Goal: Information Seeking & Learning: Check status

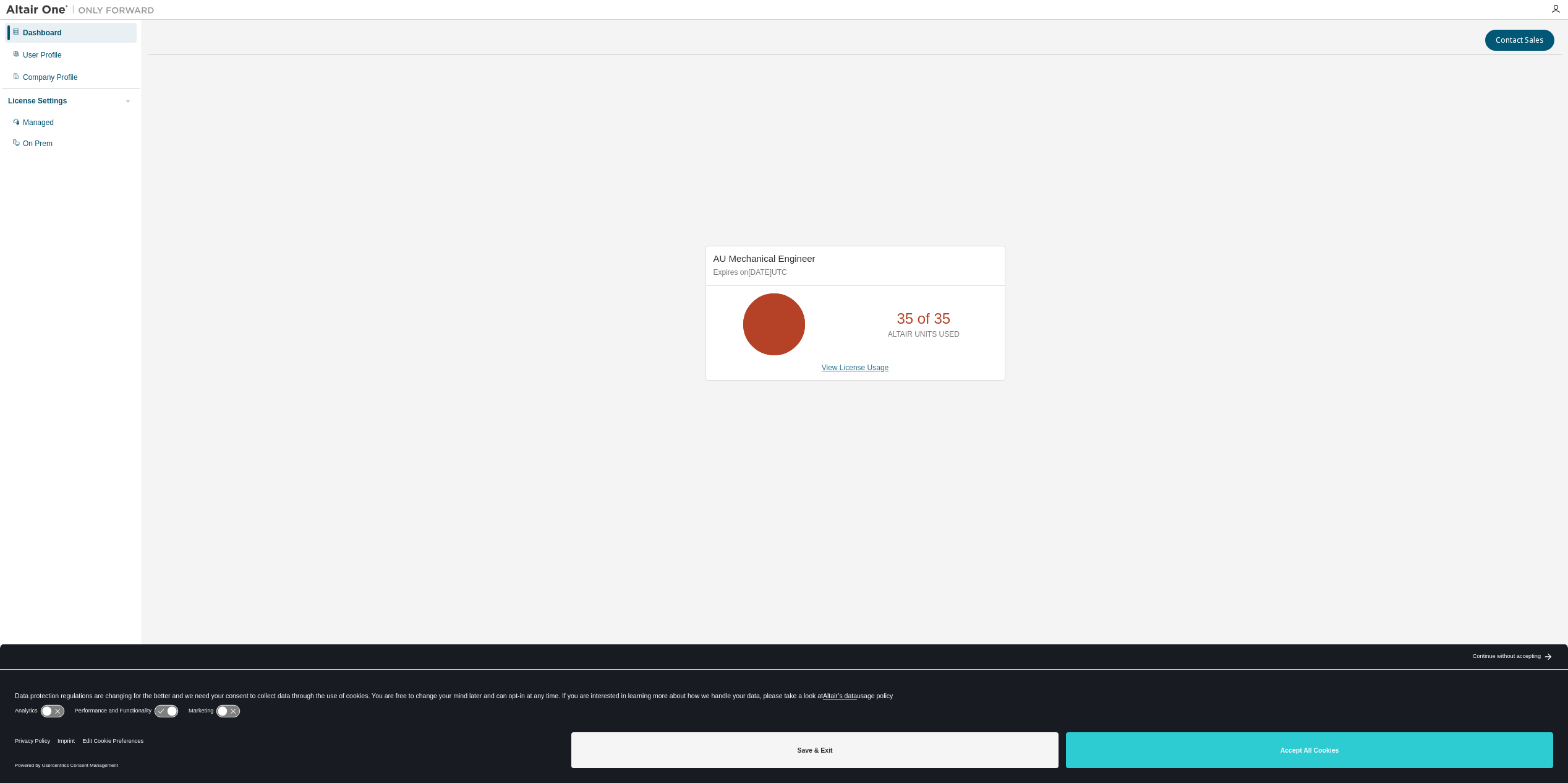
click at [865, 368] on link "View License Usage" at bounding box center [854, 367] width 67 height 9
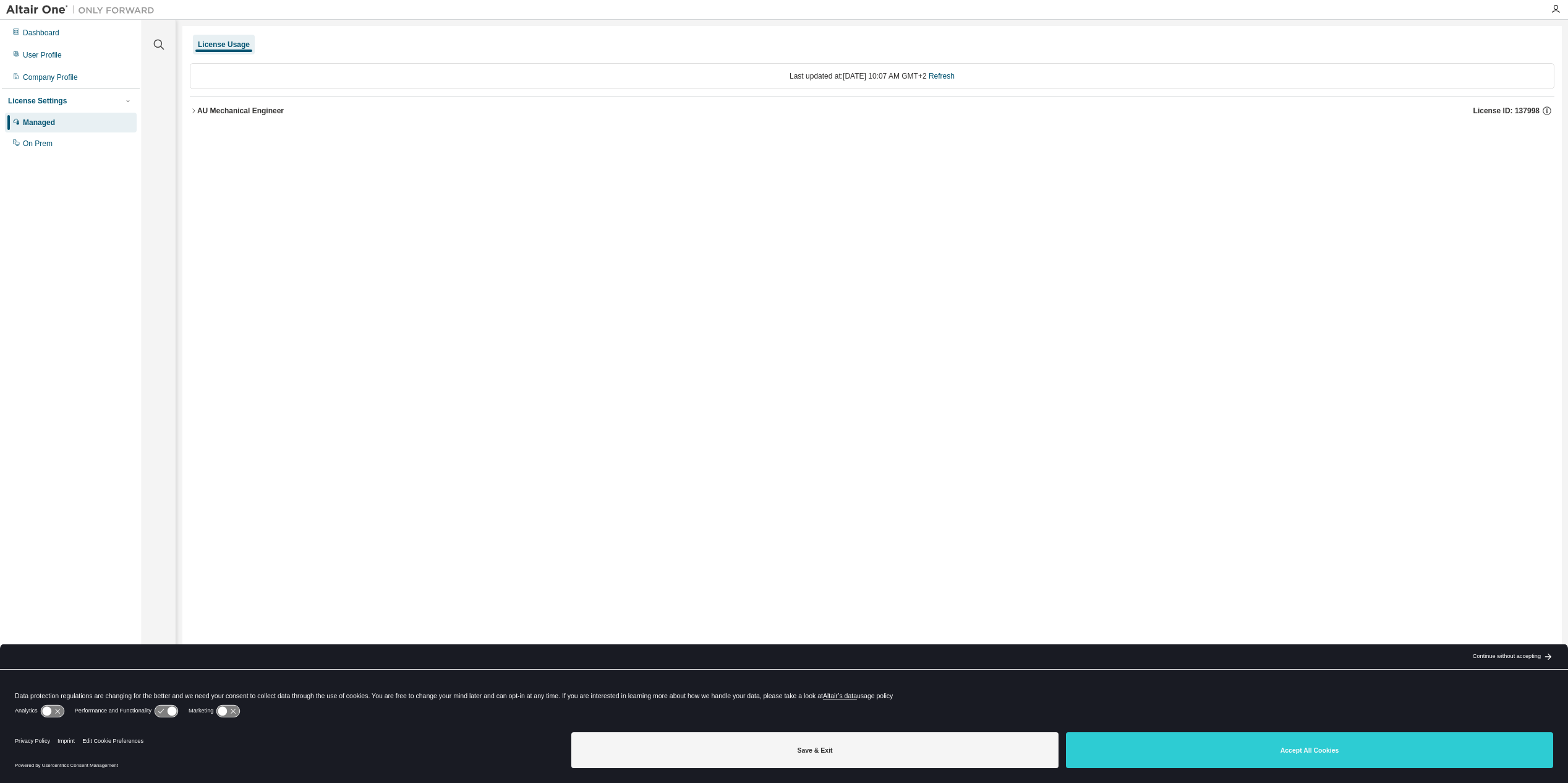
click at [230, 108] on div "AU Mechanical Engineer" at bounding box center [240, 111] width 86 height 10
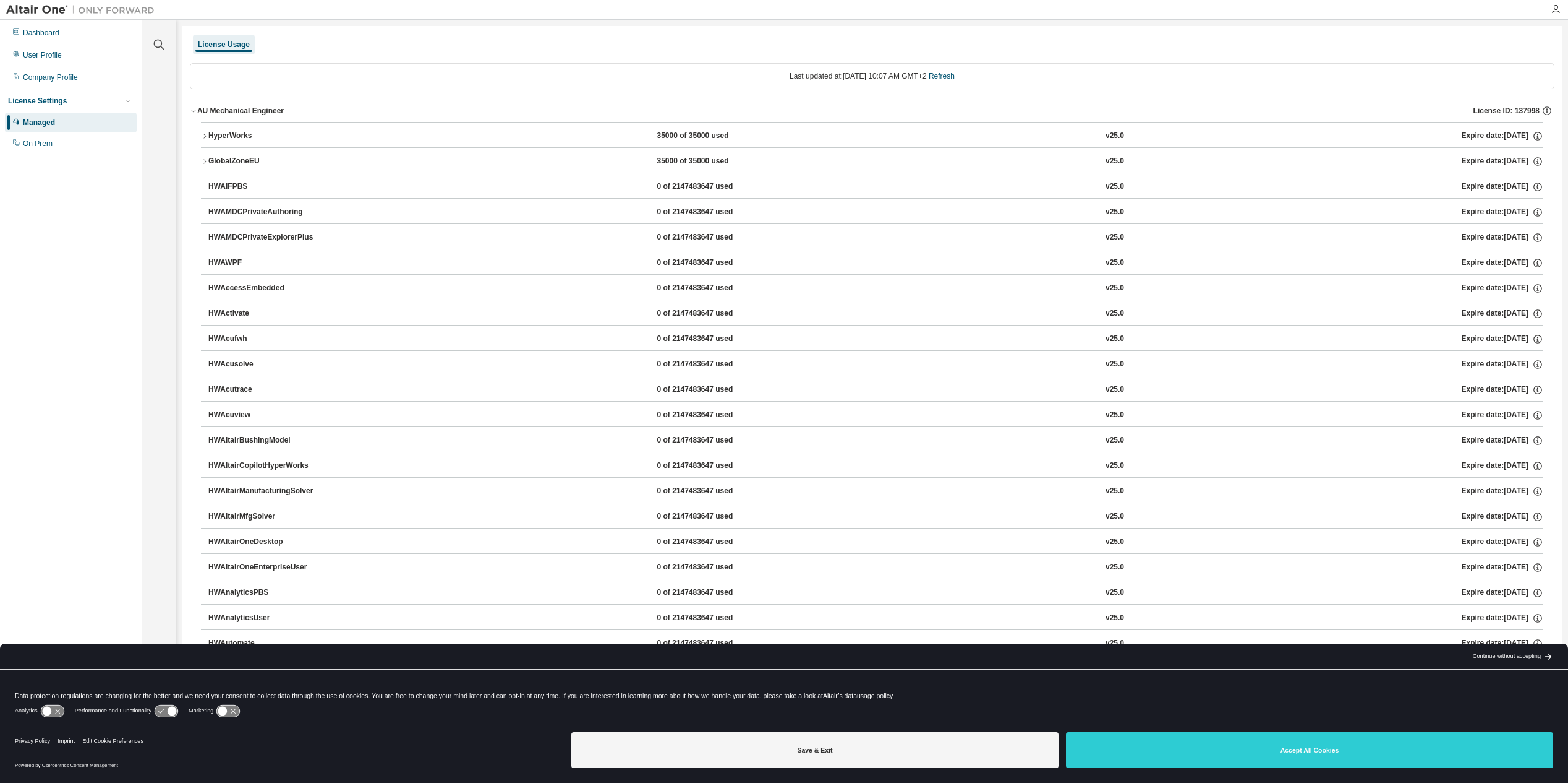
click at [217, 46] on div "License Usage" at bounding box center [223, 45] width 51 height 10
click at [193, 112] on icon "button" at bounding box center [194, 111] width 8 height 8
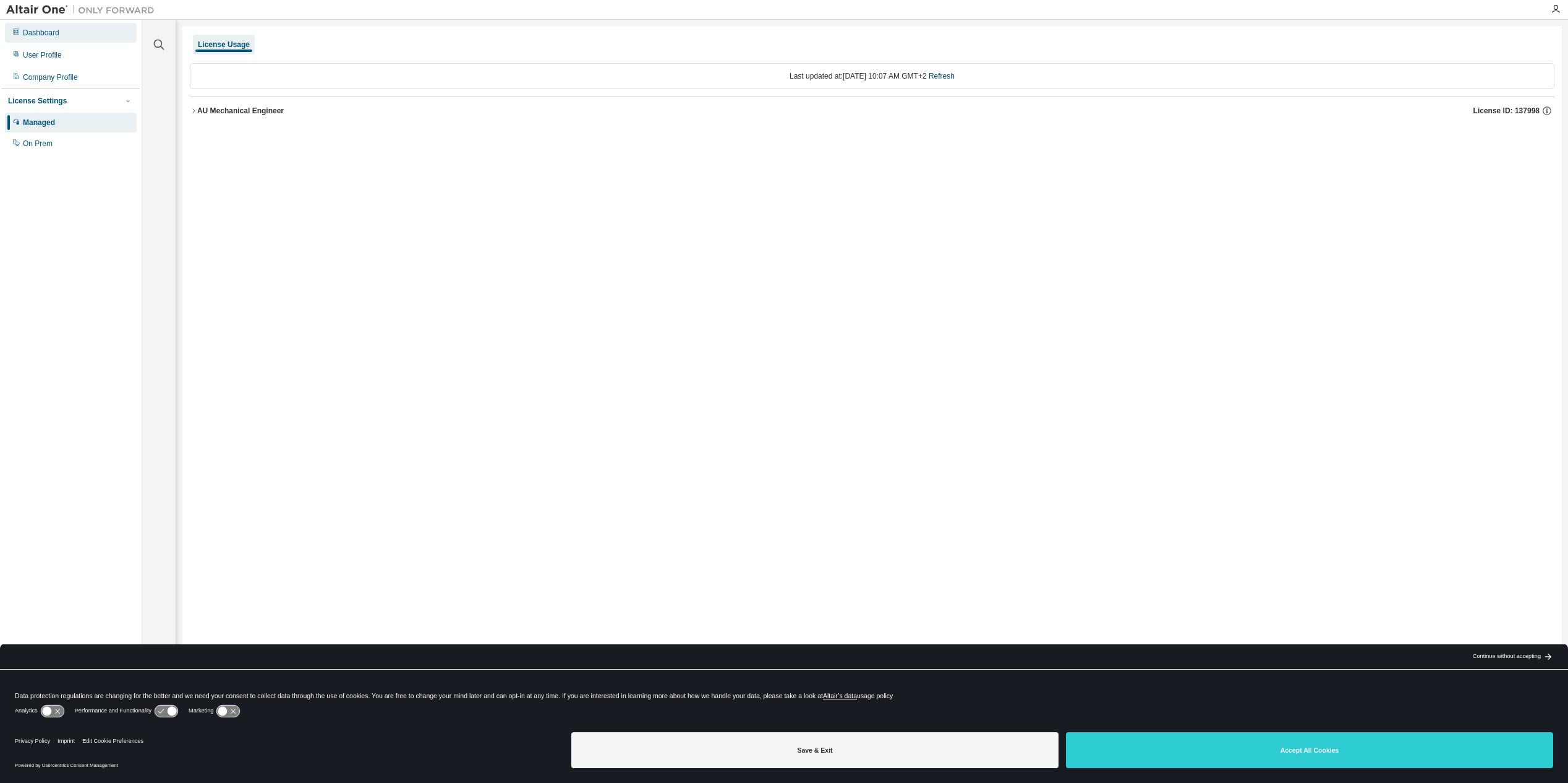
click at [38, 38] on div "Dashboard" at bounding box center [71, 33] width 132 height 19
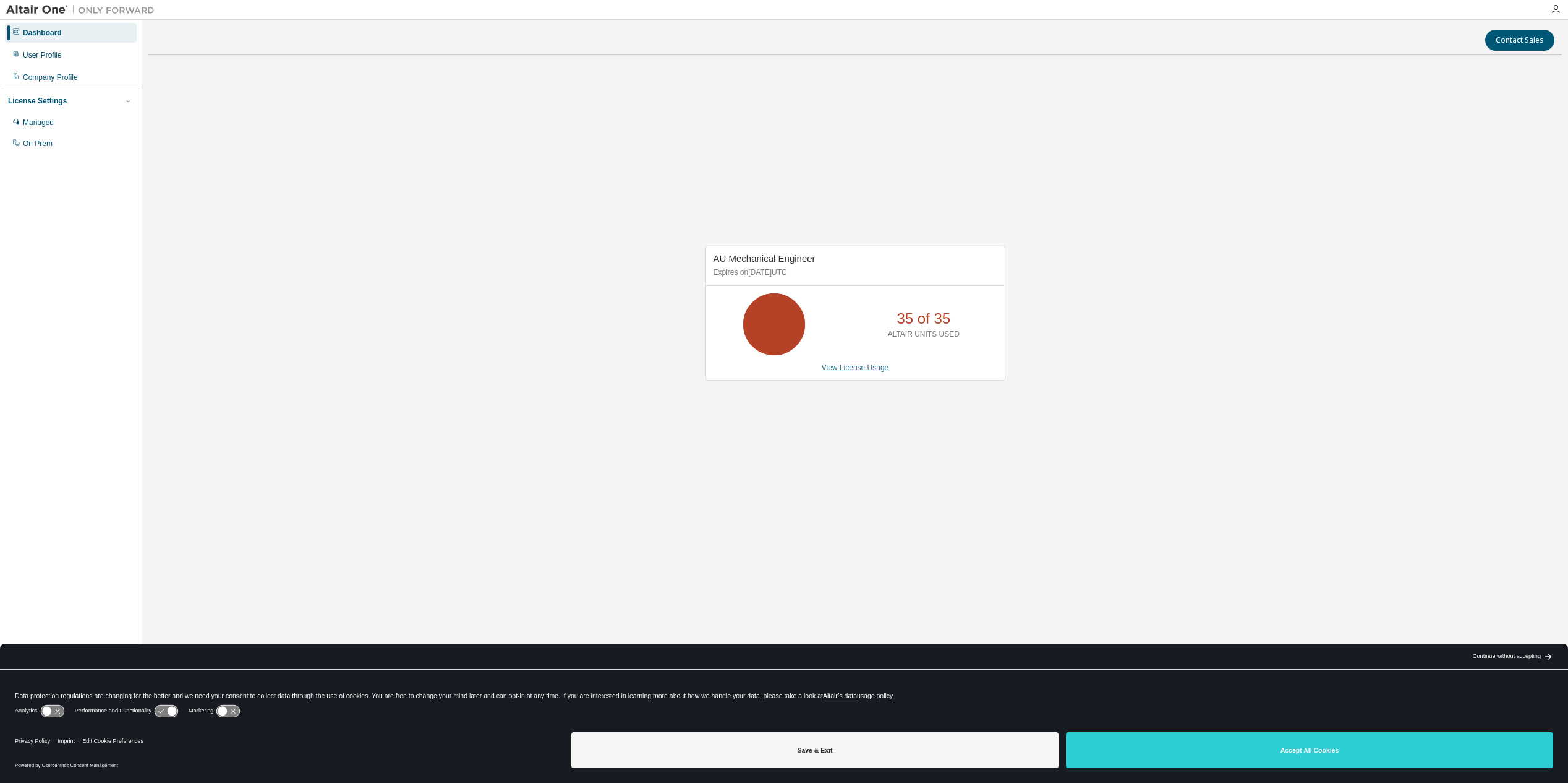
click at [859, 368] on link "View License Usage" at bounding box center [854, 367] width 67 height 9
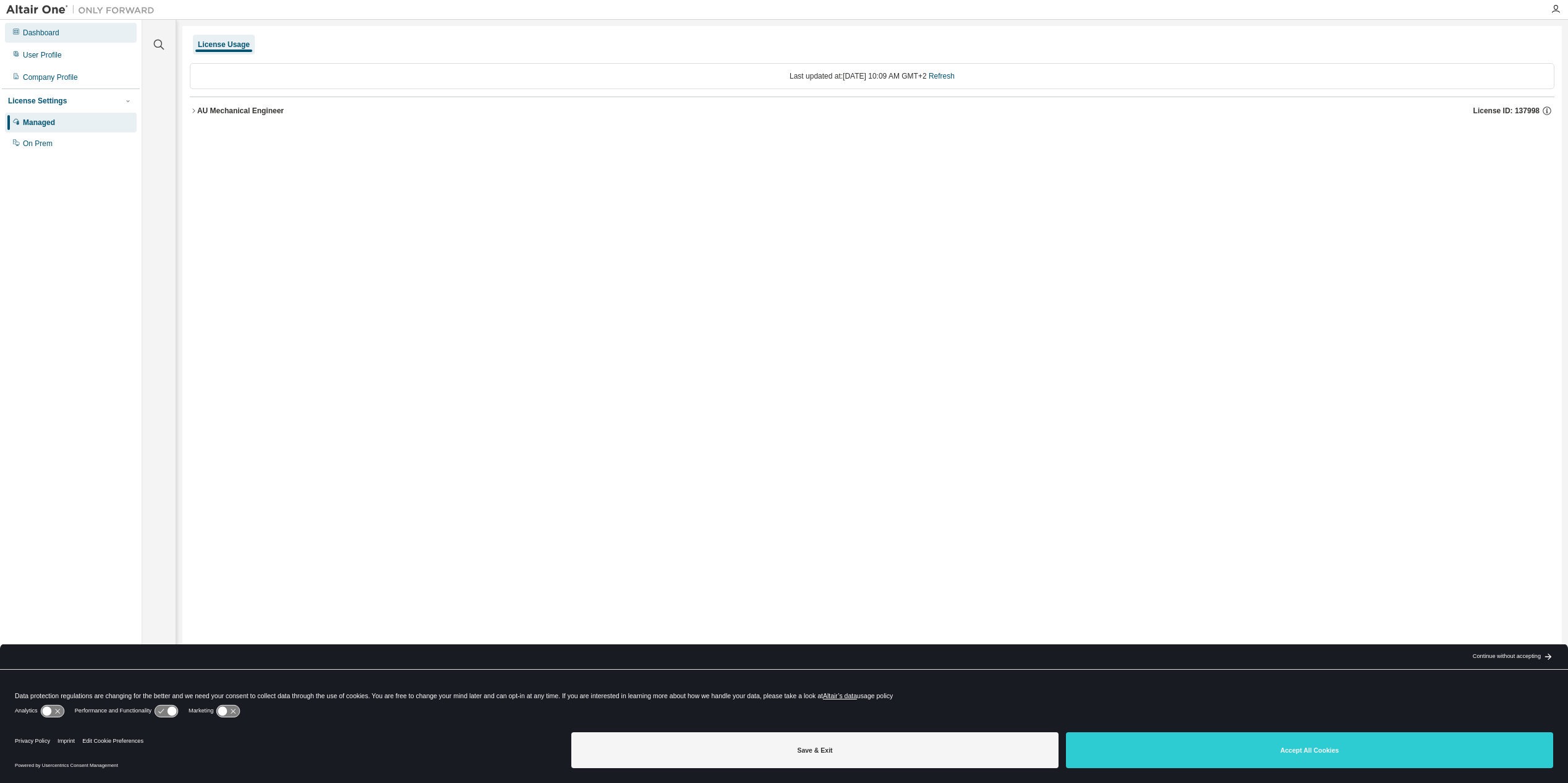
click at [37, 36] on div "Dashboard" at bounding box center [42, 33] width 37 height 10
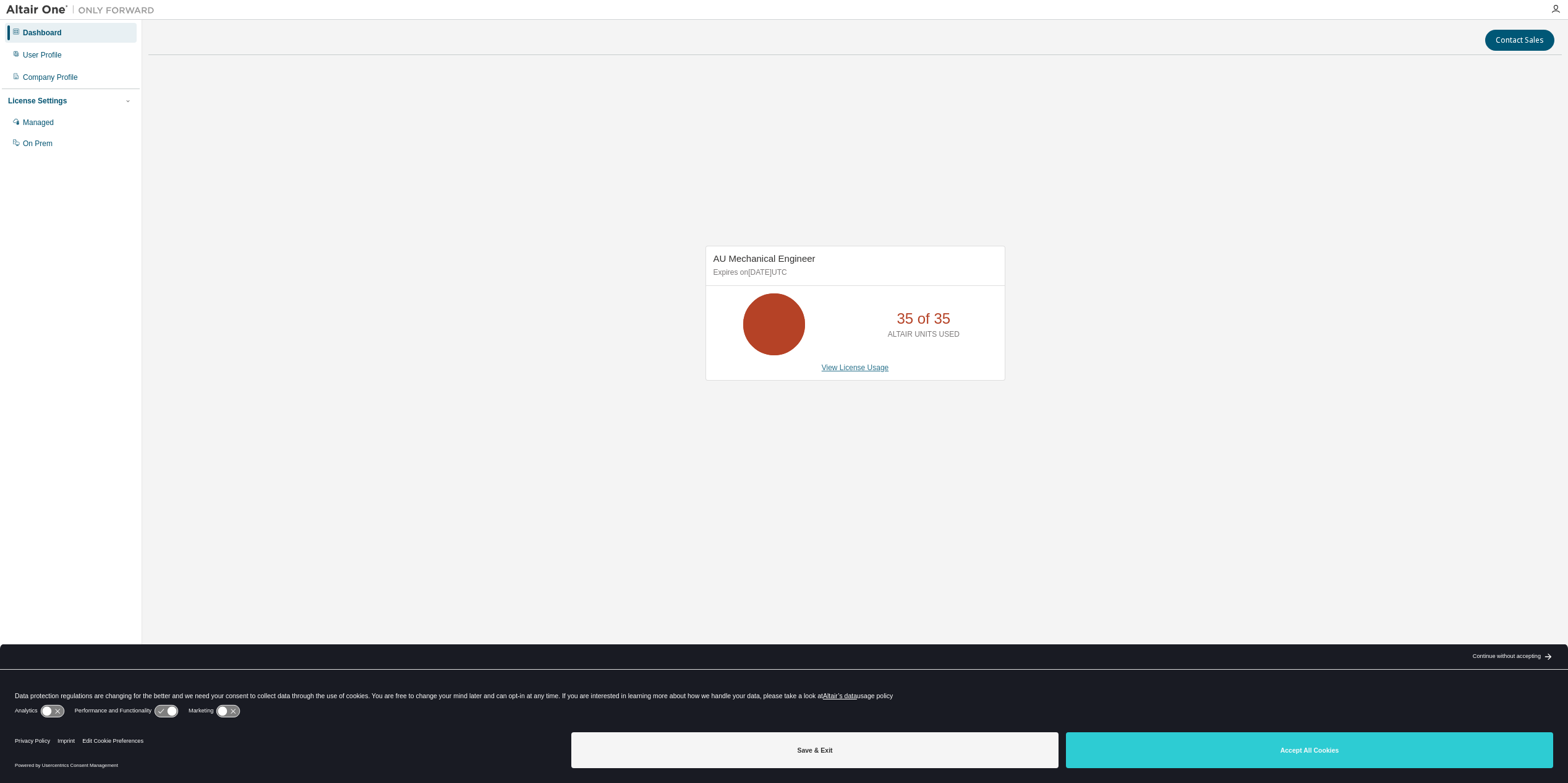
click at [857, 363] on link "View License Usage" at bounding box center [854, 367] width 67 height 9
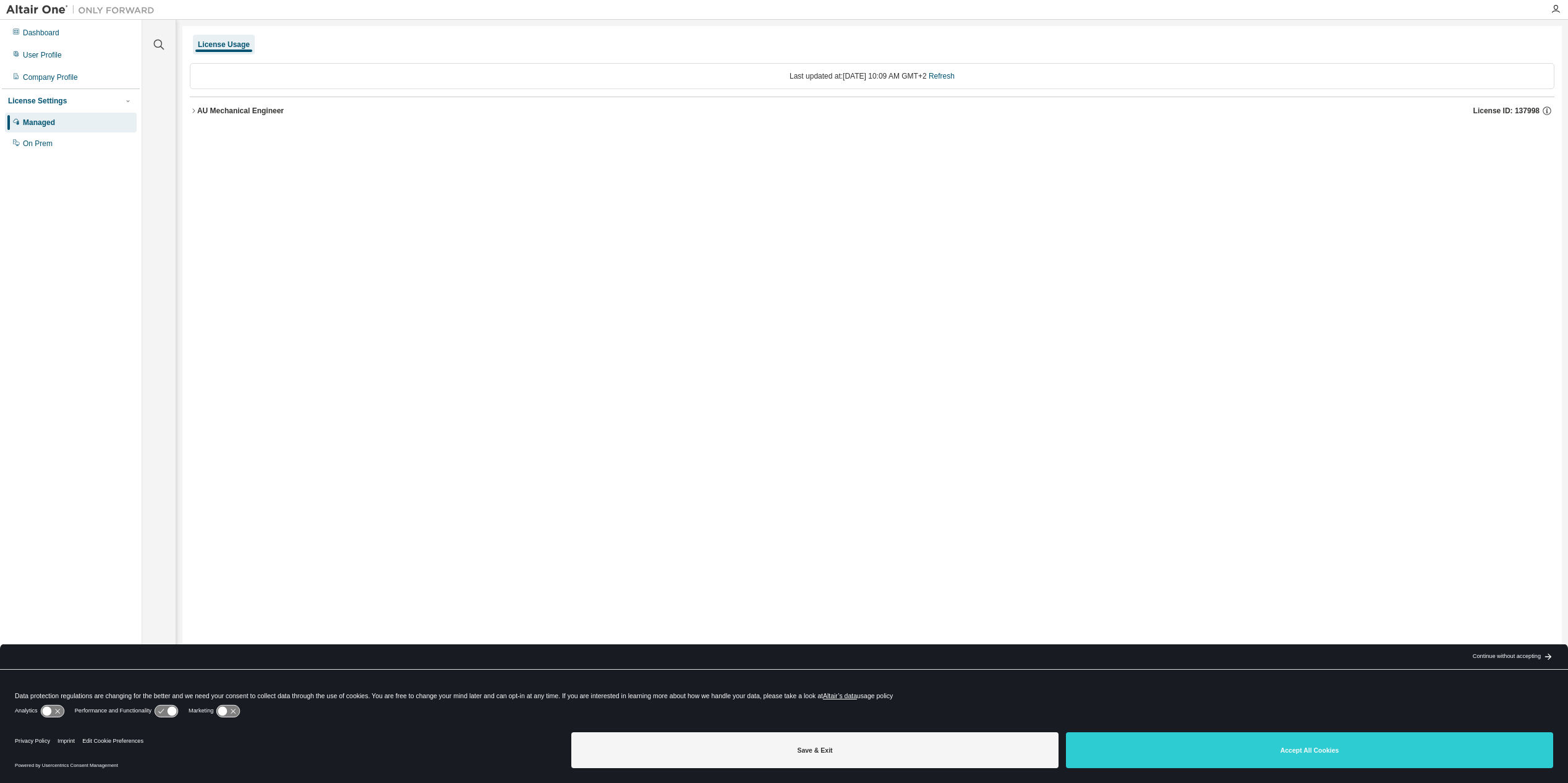
click at [191, 109] on icon "button" at bounding box center [194, 111] width 8 height 8
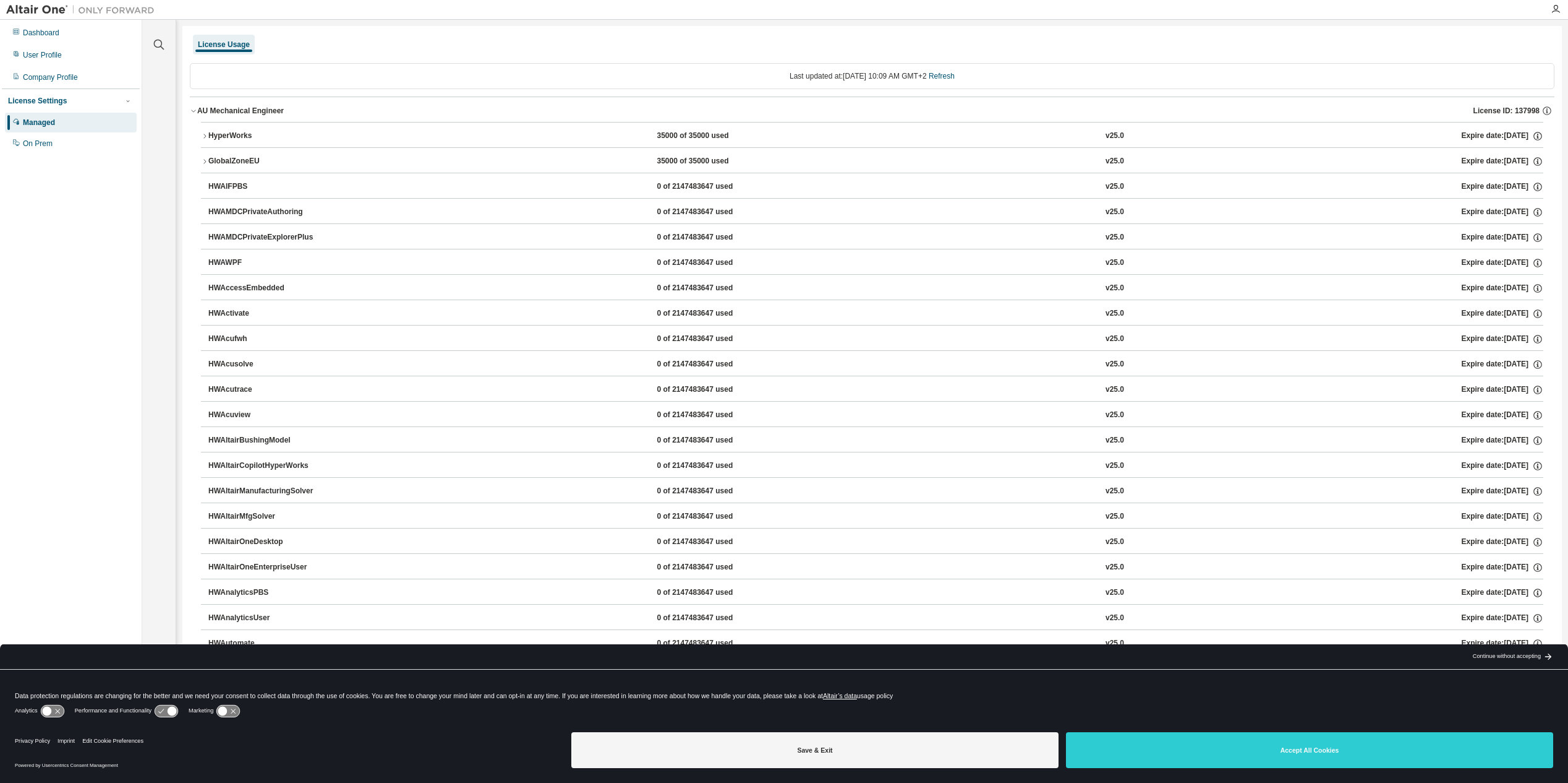
click at [771, 137] on div "HyperWorks 35000 of 35000 used v25.0 Expire date: [DATE]" at bounding box center [876, 135] width 1335 height 11
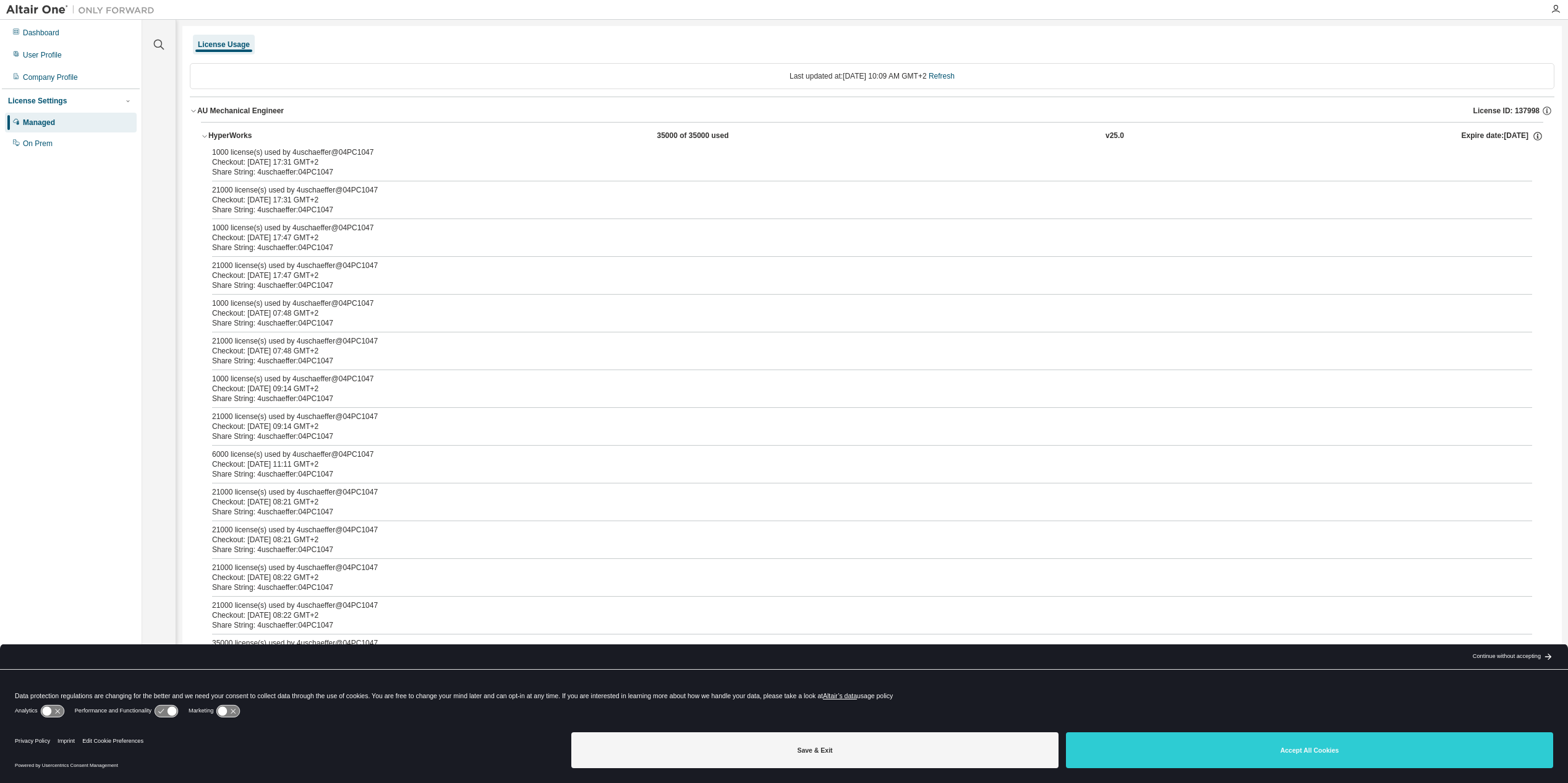
click at [204, 136] on icon "button" at bounding box center [205, 136] width 8 height 8
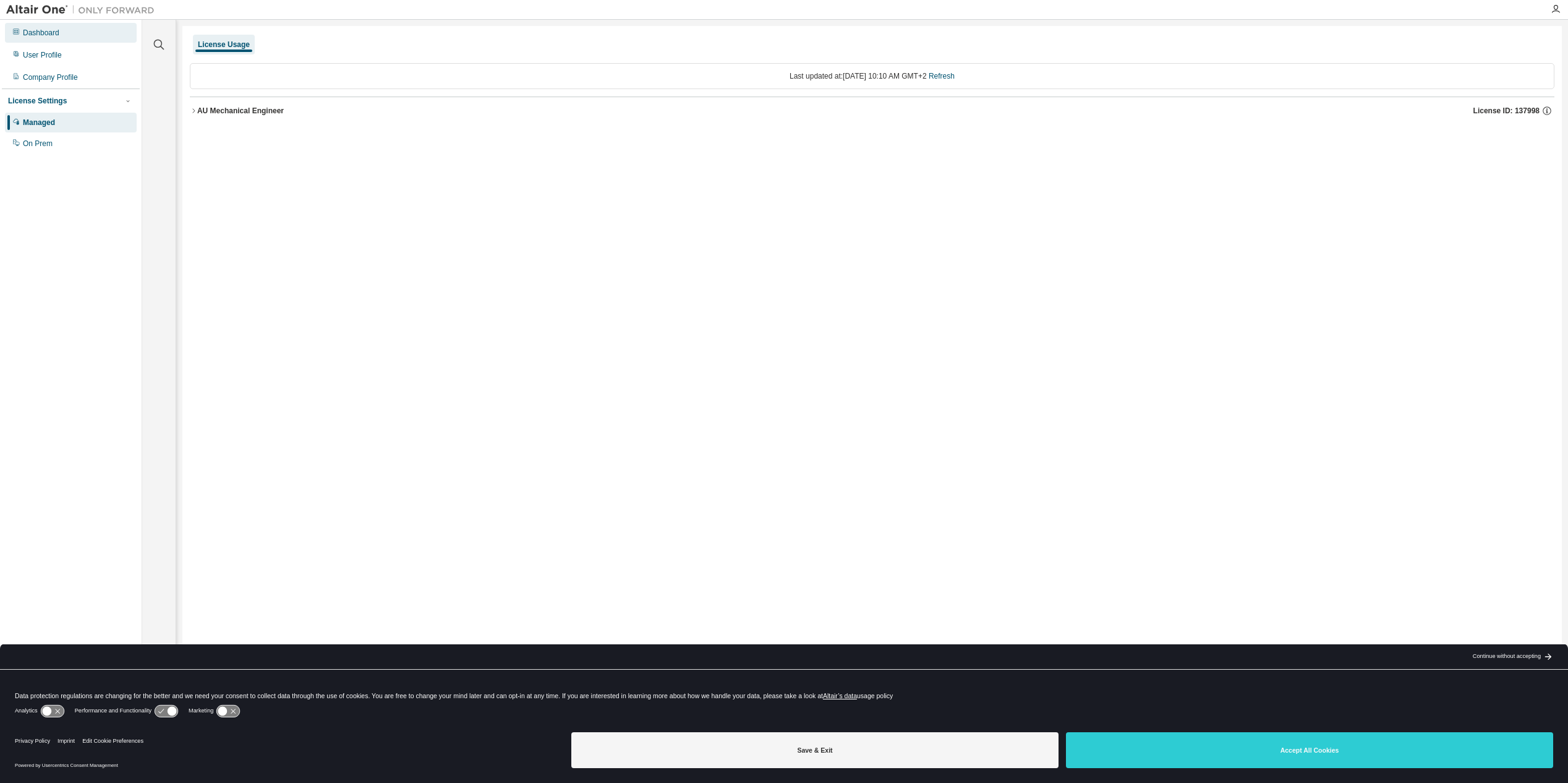
click at [44, 40] on div "Dashboard" at bounding box center [71, 33] width 132 height 19
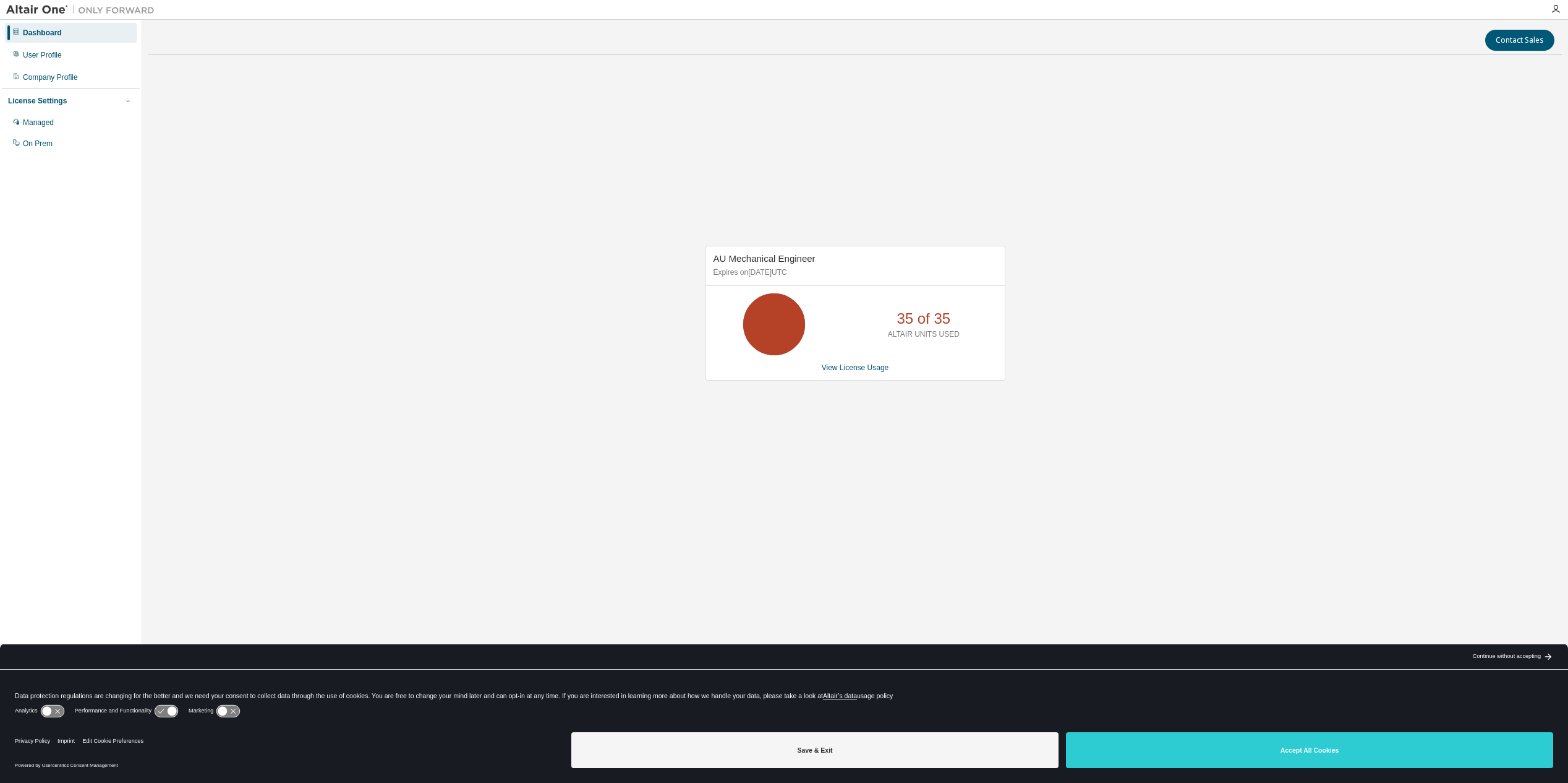
click at [54, 35] on div "Dashboard" at bounding box center [43, 33] width 39 height 10
click at [54, 36] on div "Dashboard" at bounding box center [43, 33] width 39 height 10
click at [47, 57] on div "User Profile" at bounding box center [43, 55] width 39 height 10
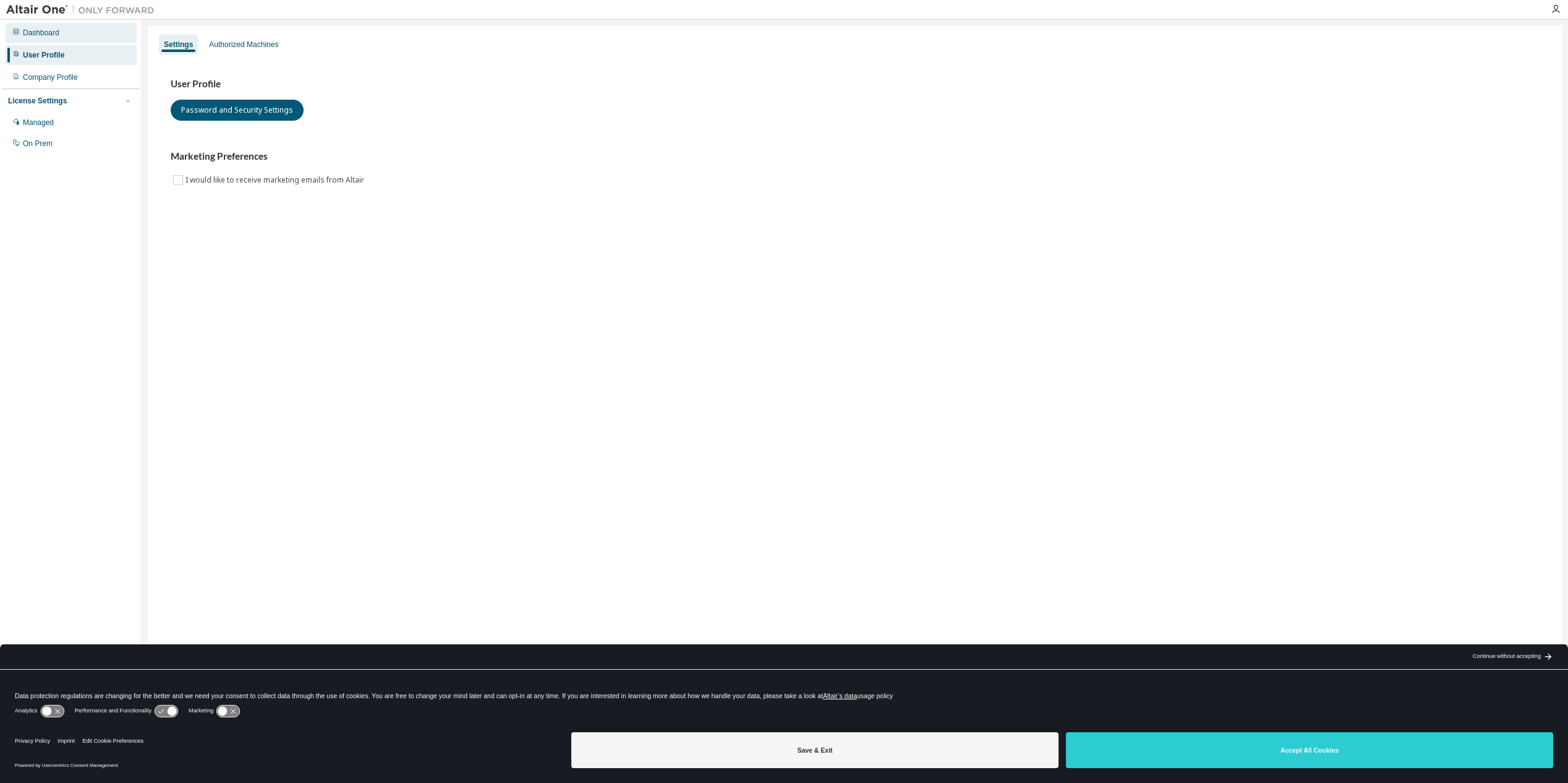
click at [45, 31] on div "Dashboard" at bounding box center [42, 33] width 37 height 10
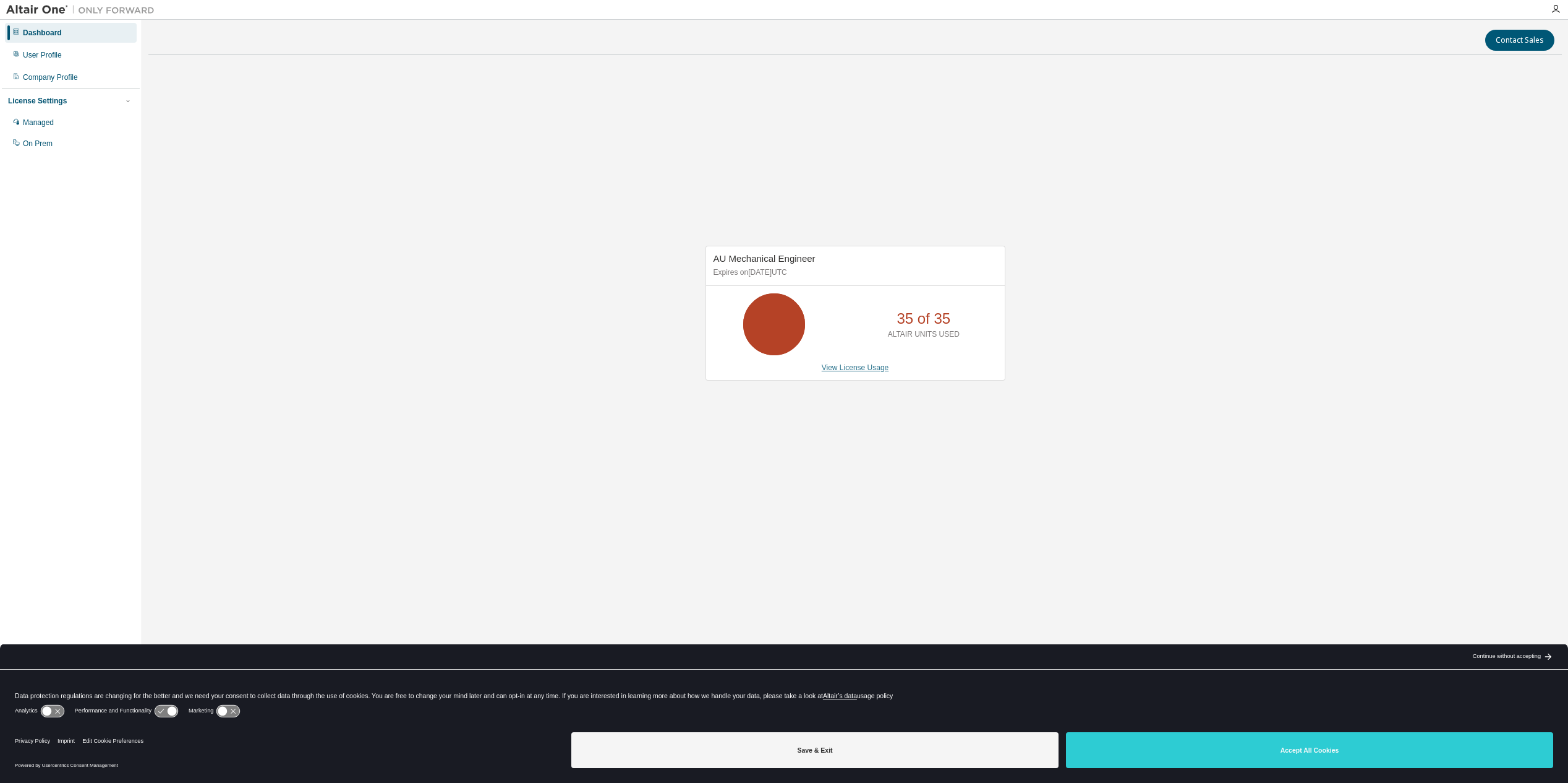
click at [857, 367] on link "View License Usage" at bounding box center [854, 367] width 67 height 9
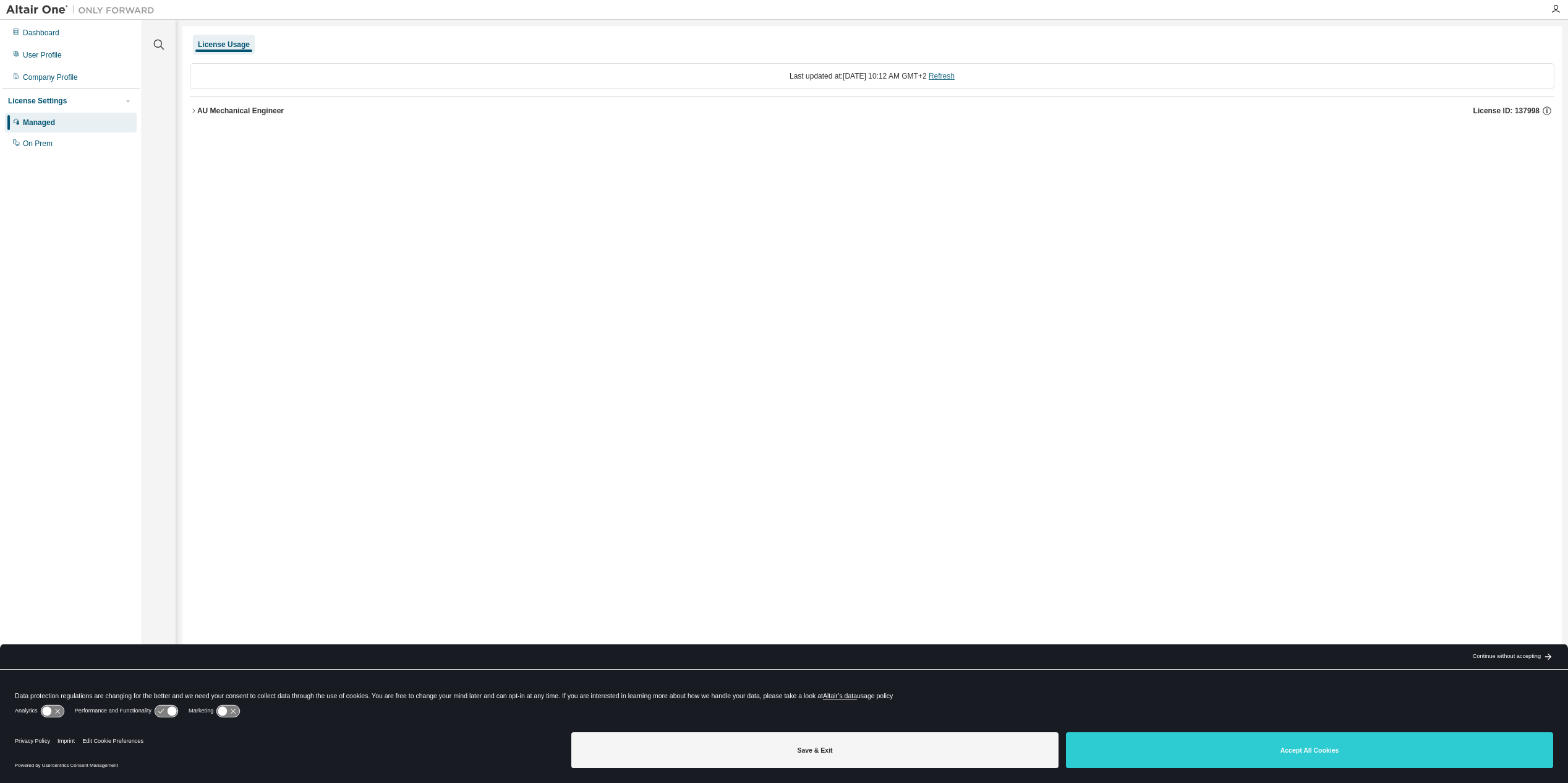
click at [954, 78] on link "Refresh" at bounding box center [942, 76] width 26 height 9
click at [43, 37] on div "Dashboard" at bounding box center [42, 33] width 37 height 10
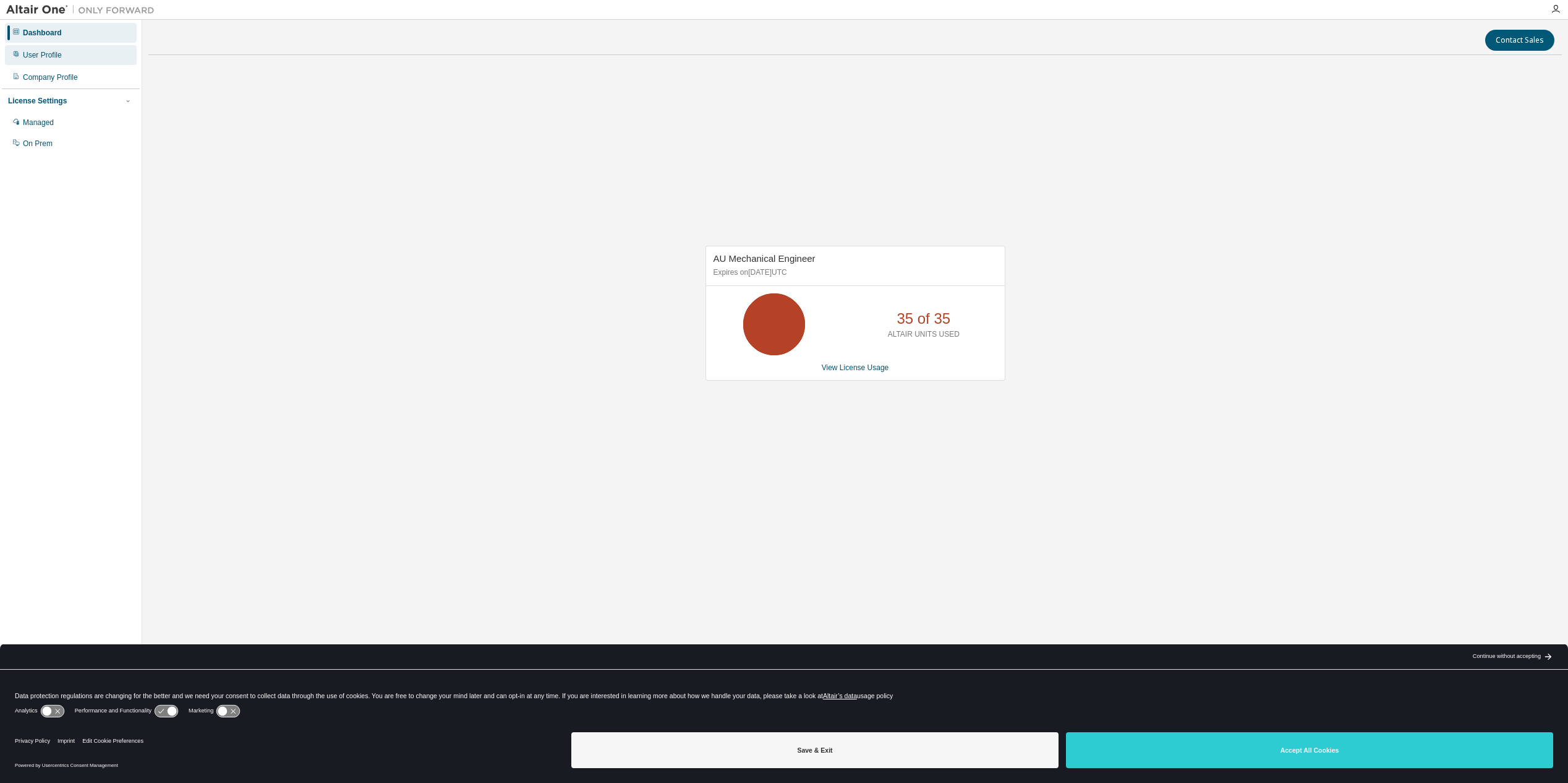
click at [19, 61] on div "User Profile" at bounding box center [71, 54] width 132 height 19
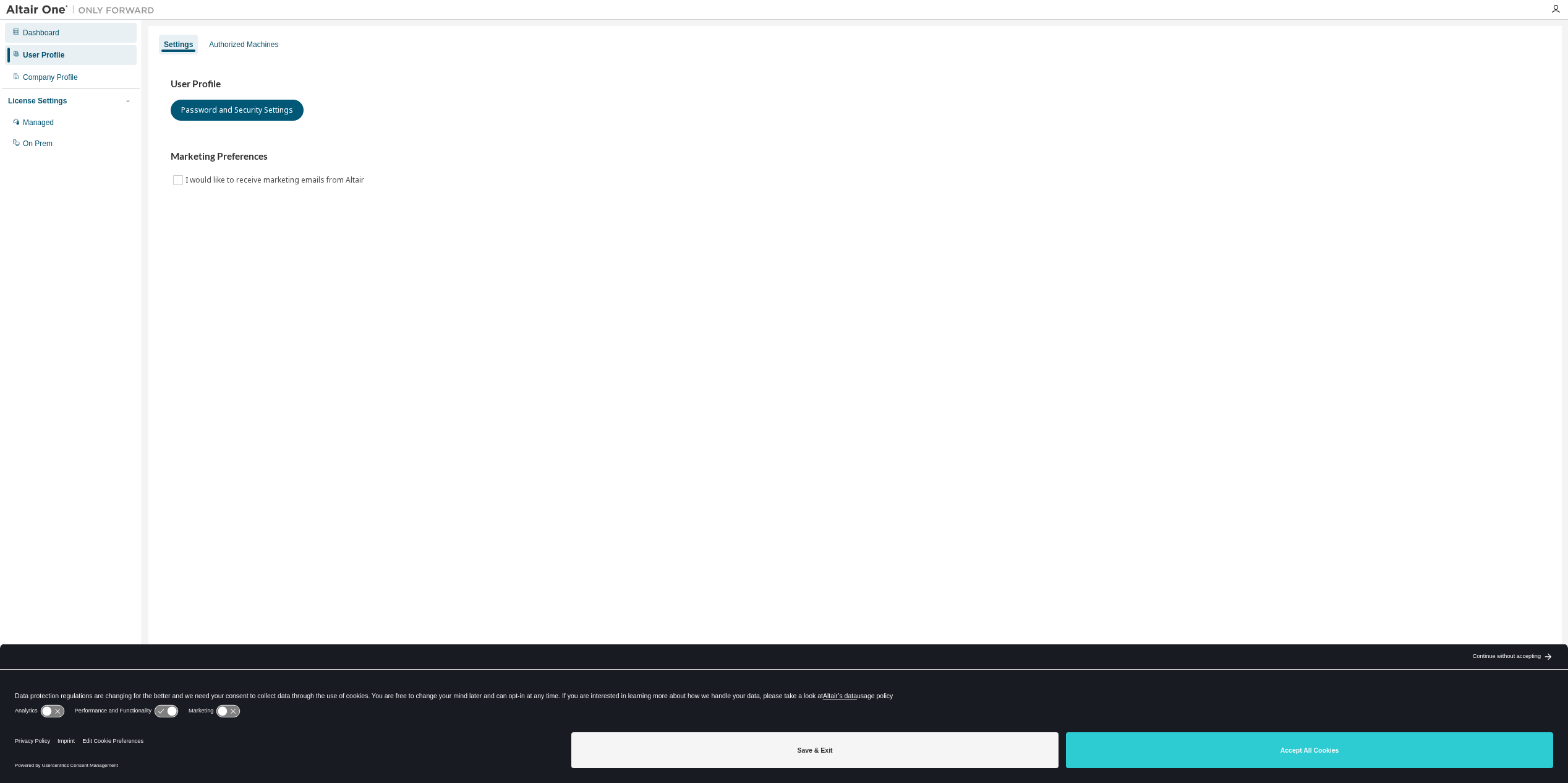
click at [30, 31] on div "Dashboard" at bounding box center [42, 33] width 37 height 10
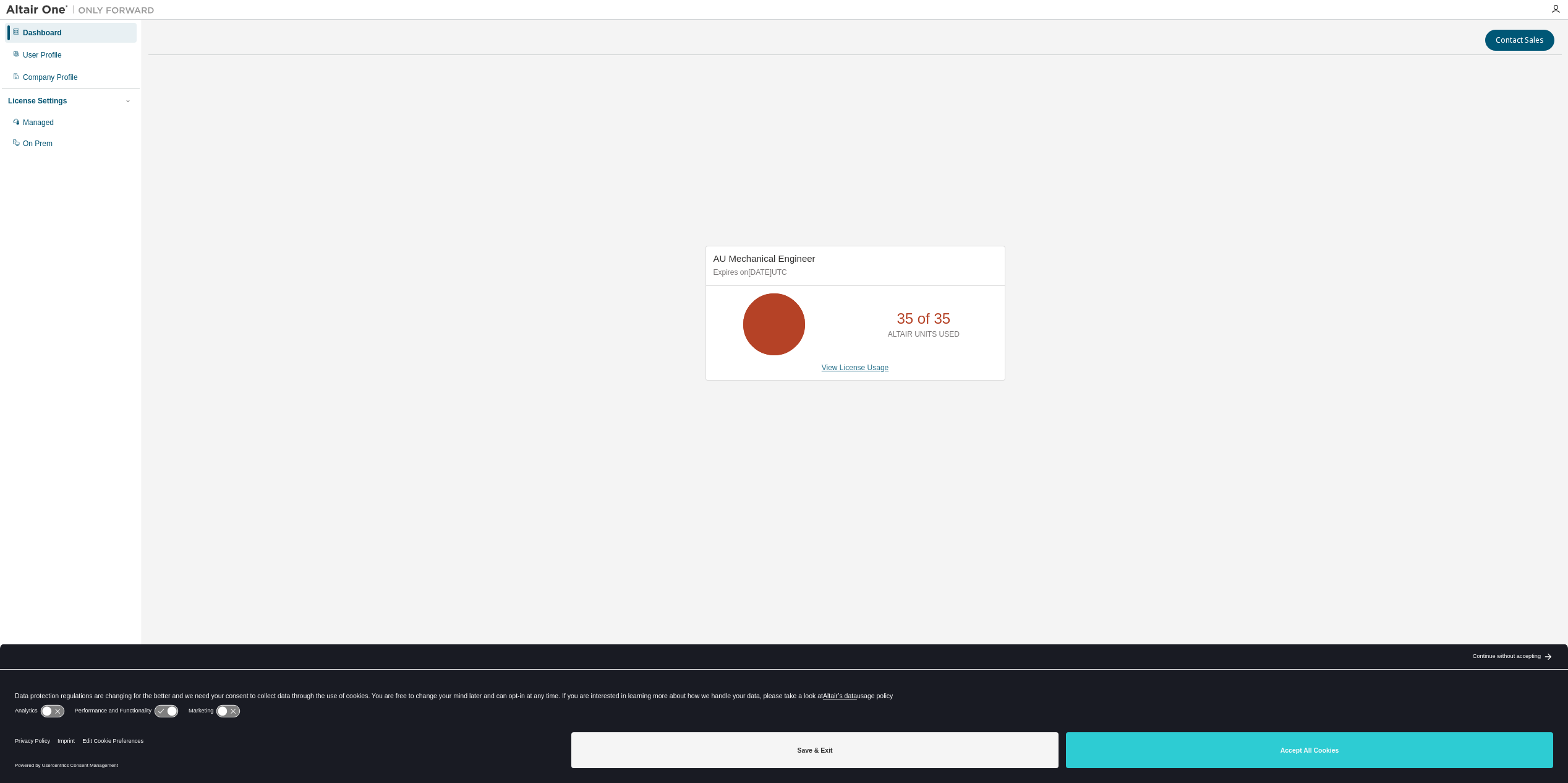
click at [875, 367] on link "View License Usage" at bounding box center [854, 367] width 67 height 9
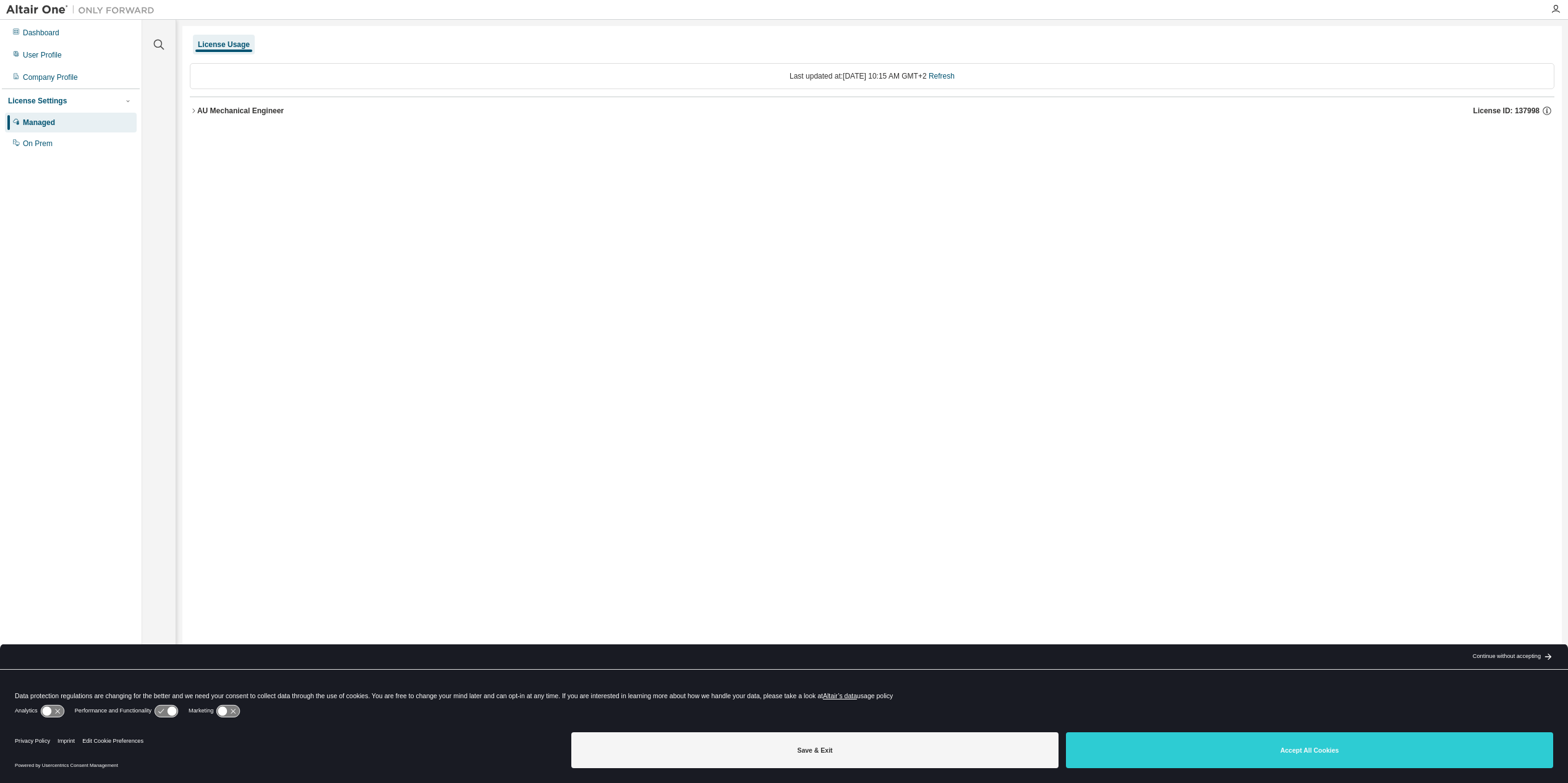
click at [195, 112] on icon "button" at bounding box center [194, 111] width 8 height 8
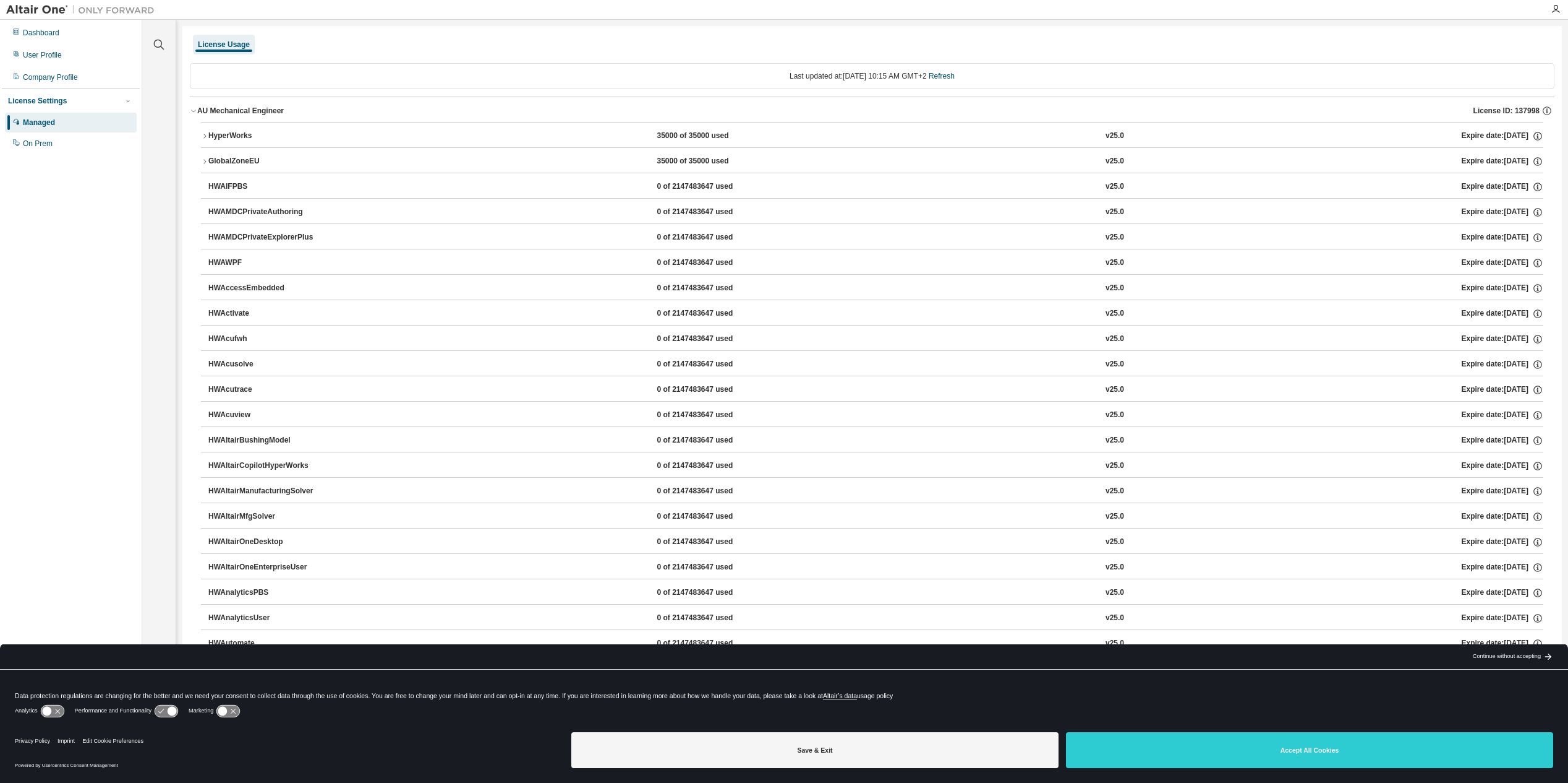
click at [202, 135] on icon "button" at bounding box center [205, 136] width 8 height 8
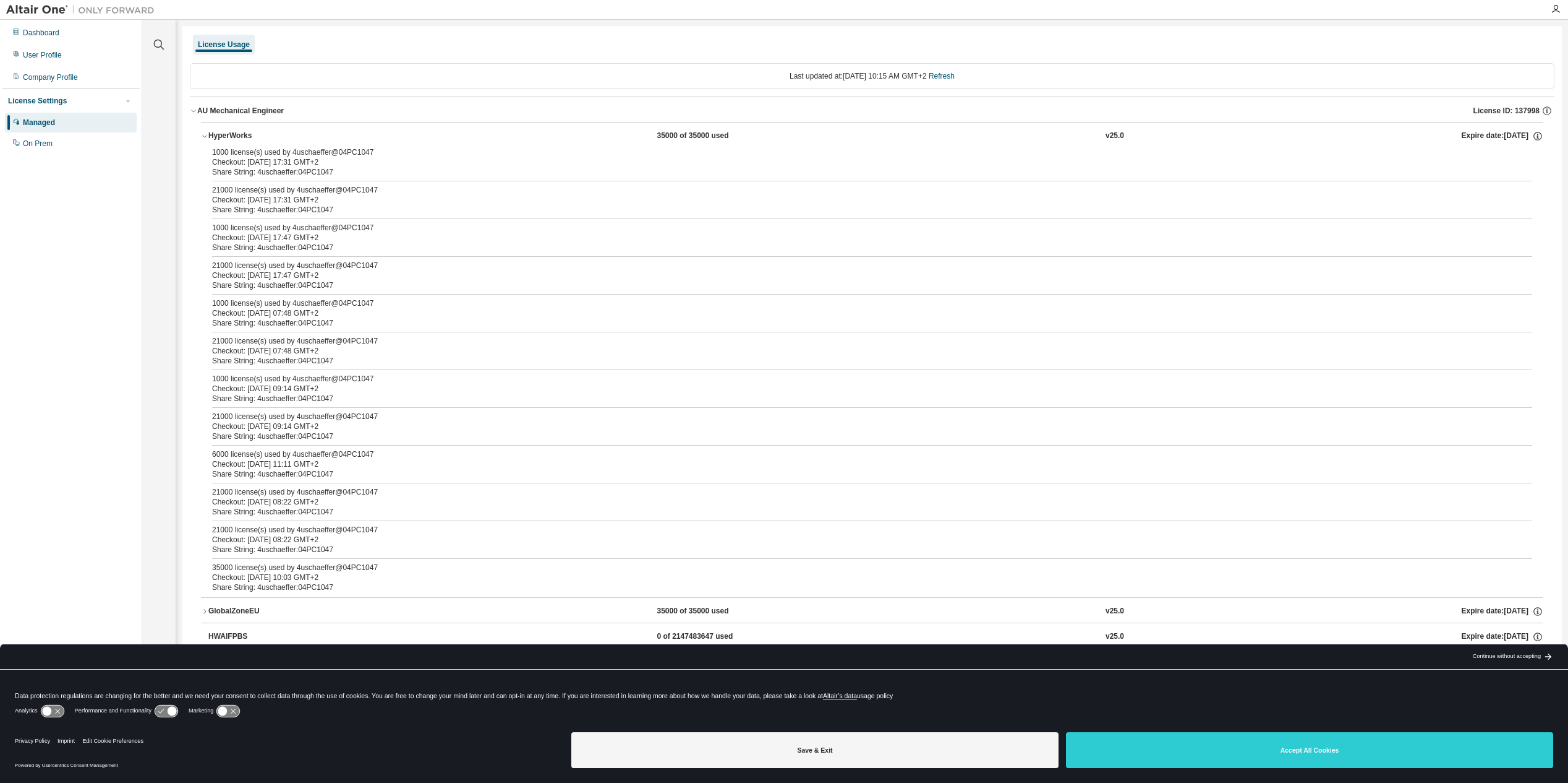
click at [309, 590] on div "1000 license(s) used by 4uschaeffer@04PC1047 Checkout: [DATE] 17:31 GMT+2 Share…" at bounding box center [872, 372] width 1343 height 450
drag, startPoint x: 308, startPoint y: 577, endPoint x: 227, endPoint y: 566, distance: 81.7
click at [227, 566] on div "35000 license(s) used by 4uschaeffer@04PC1047" at bounding box center [856, 567] width 1290 height 10
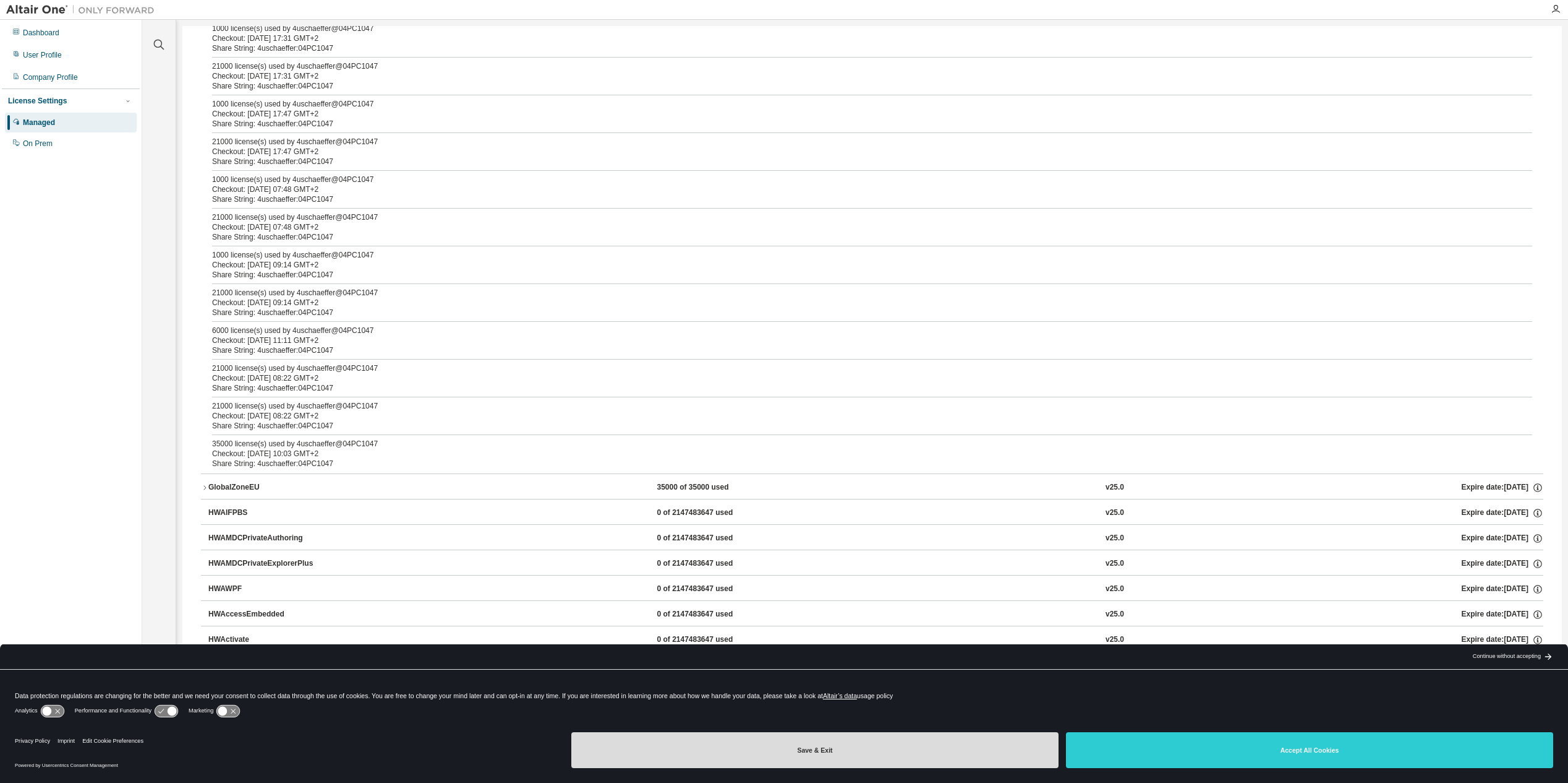
click at [966, 743] on button "Save & Exit" at bounding box center [815, 749] width 487 height 36
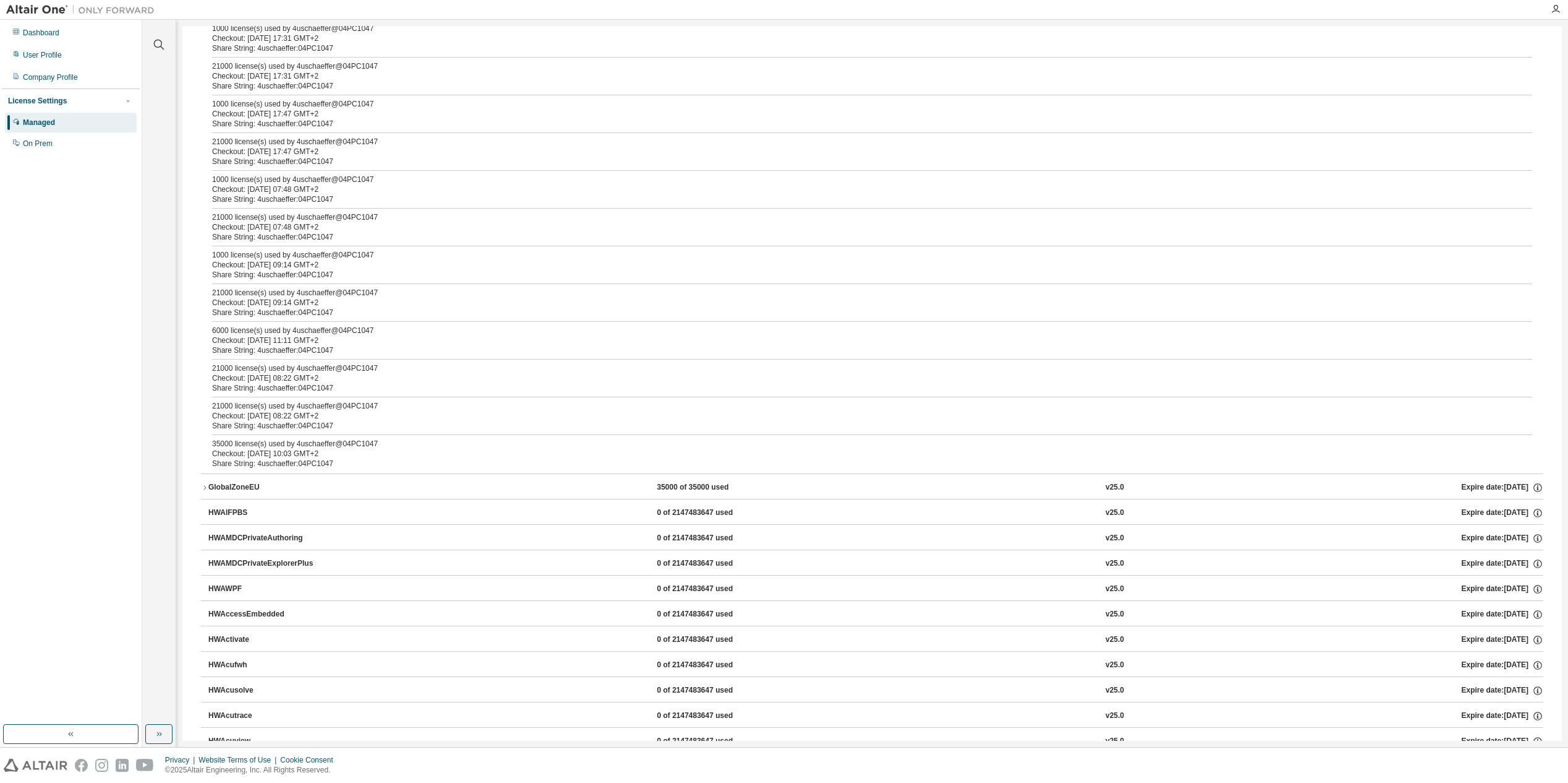
scroll to position [0, 0]
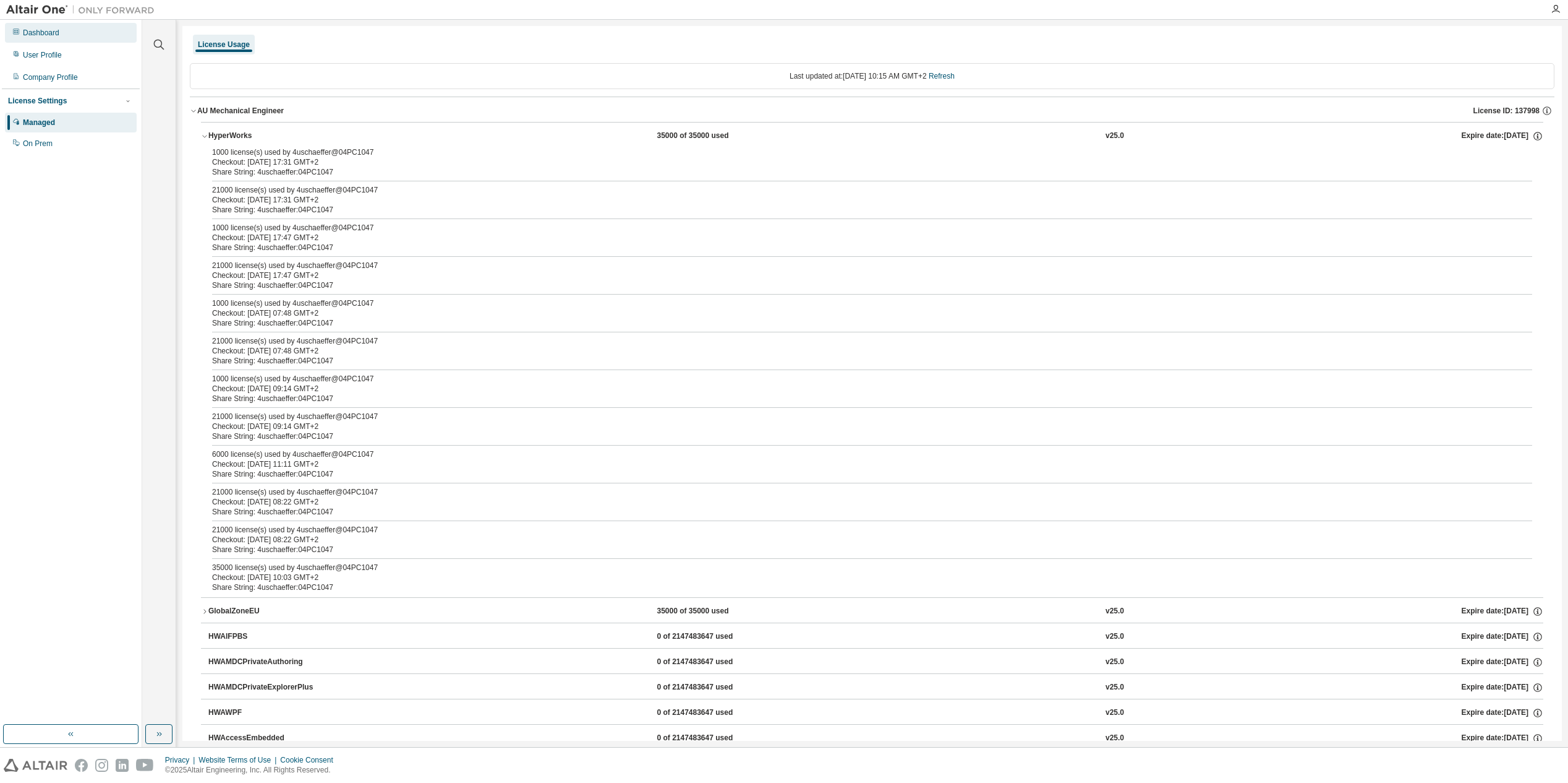
click at [34, 27] on div "Dashboard" at bounding box center [71, 33] width 132 height 19
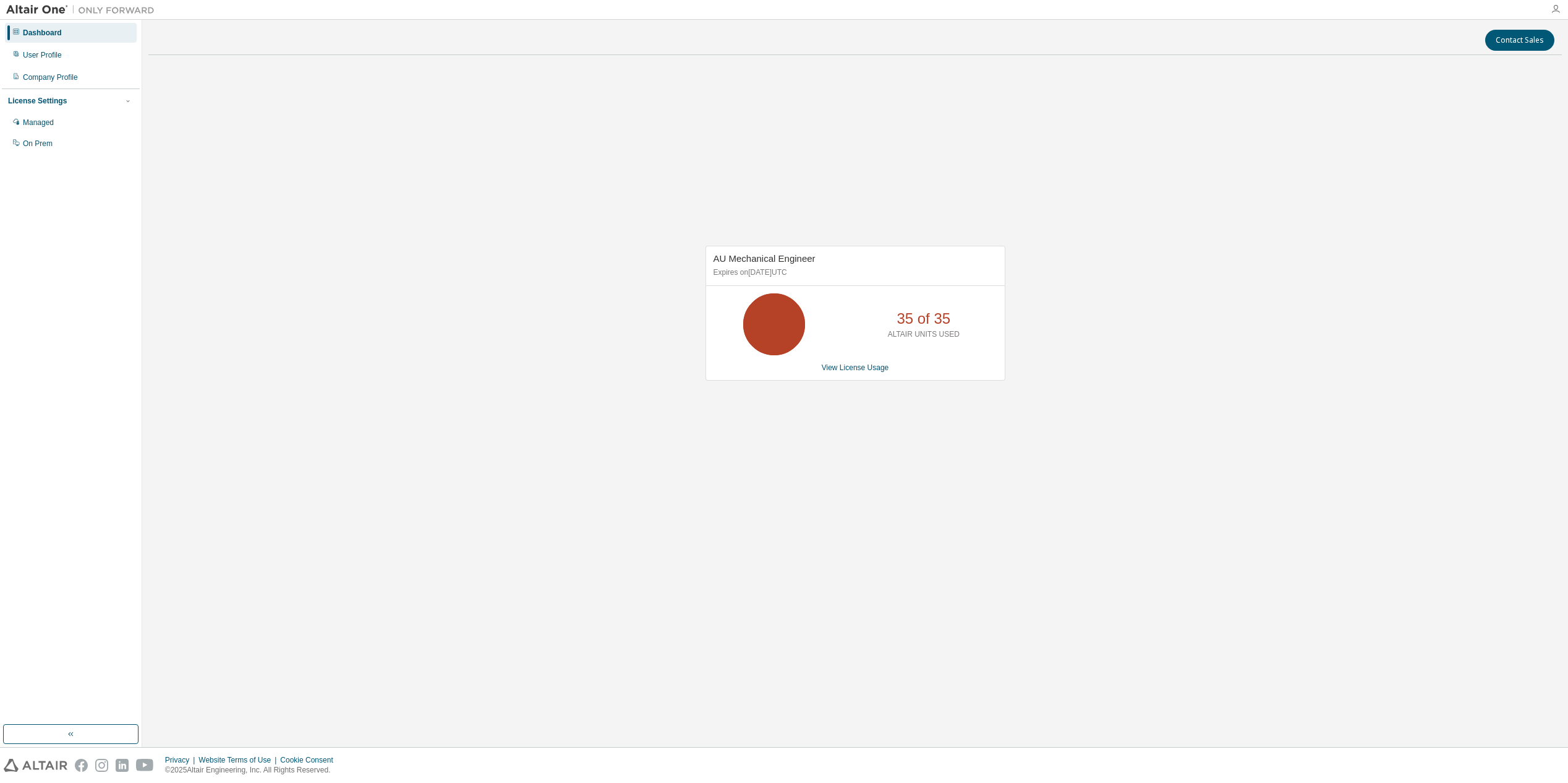
click at [1557, 6] on icon "button" at bounding box center [1555, 9] width 10 height 10
